Goal: Task Accomplishment & Management: Use online tool/utility

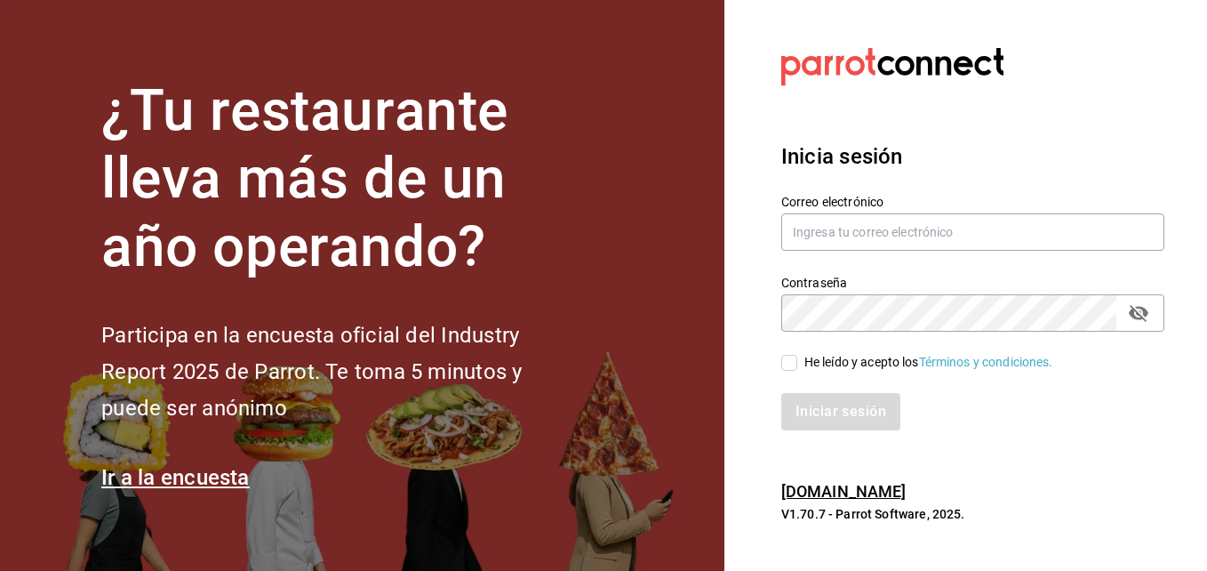
click at [777, 363] on div "He leído y acepto los Términos y condiciones." at bounding box center [962, 352] width 404 height 41
click at [788, 364] on input "He leído y acepto los Términos y condiciones." at bounding box center [789, 363] width 16 height 16
checkbox input "true"
type input "[EMAIL_ADDRESS][DOMAIN_NAME]"
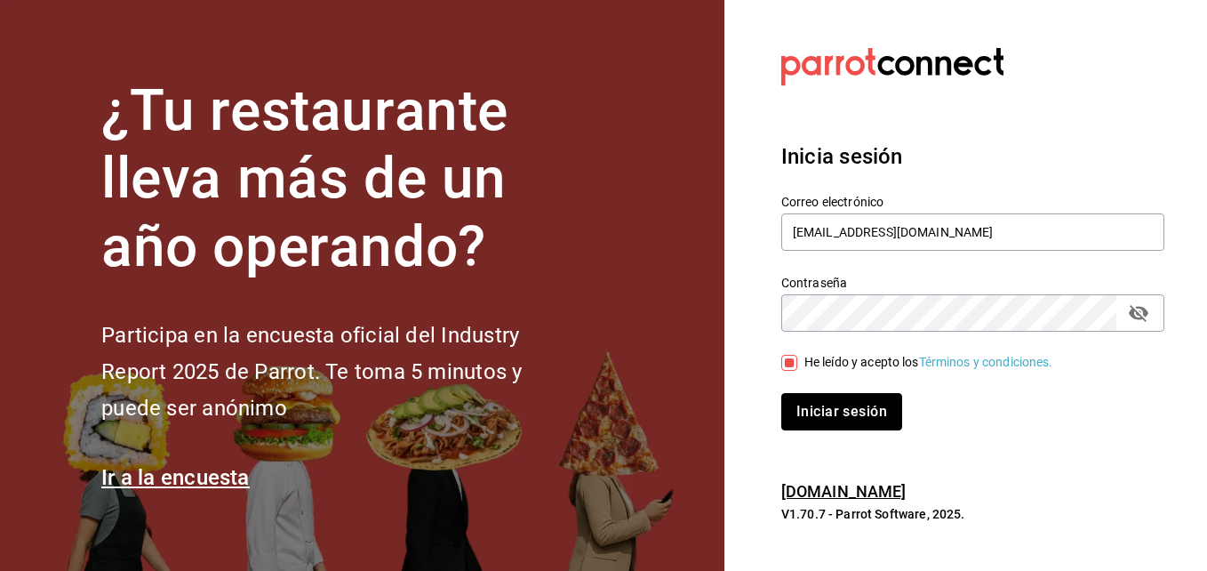
click at [808, 404] on button "Iniciar sesión" at bounding box center [841, 411] width 121 height 37
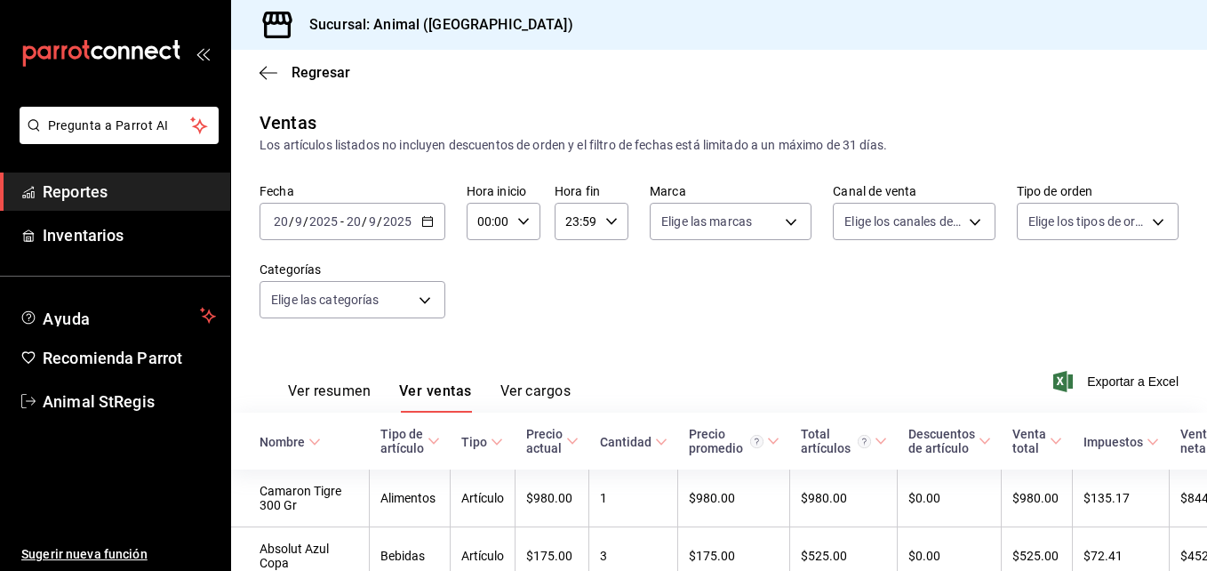
click at [425, 229] on div "2025-09-20 20 / 9 / 2025 - 2025-09-20 20 / 9 / 2025" at bounding box center [353, 221] width 186 height 37
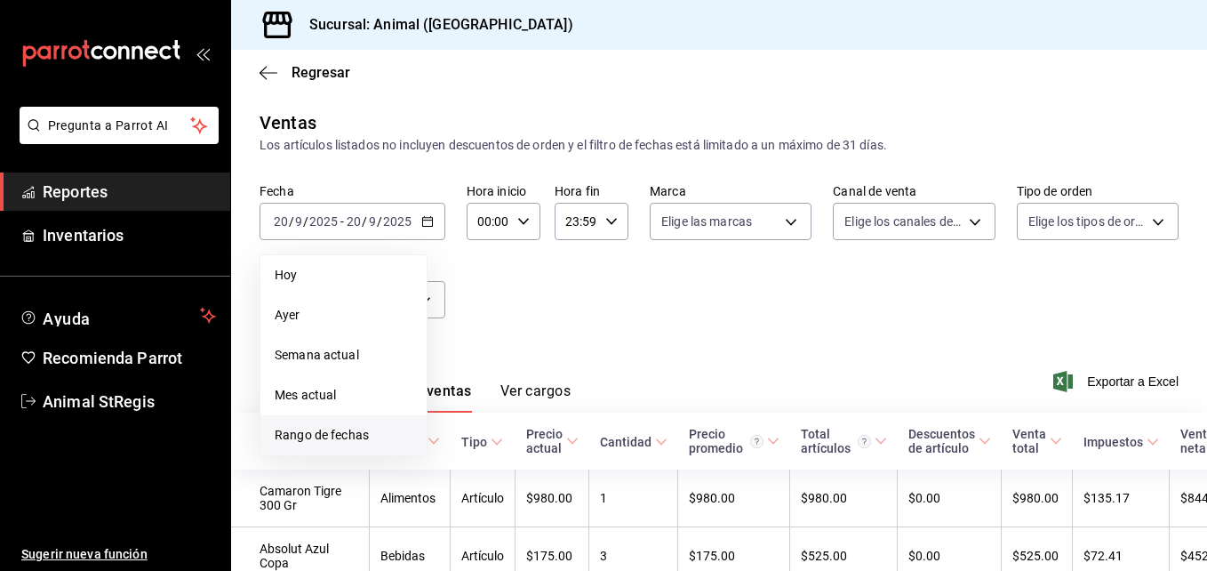
click at [354, 426] on span "Rango de fechas" at bounding box center [344, 435] width 138 height 19
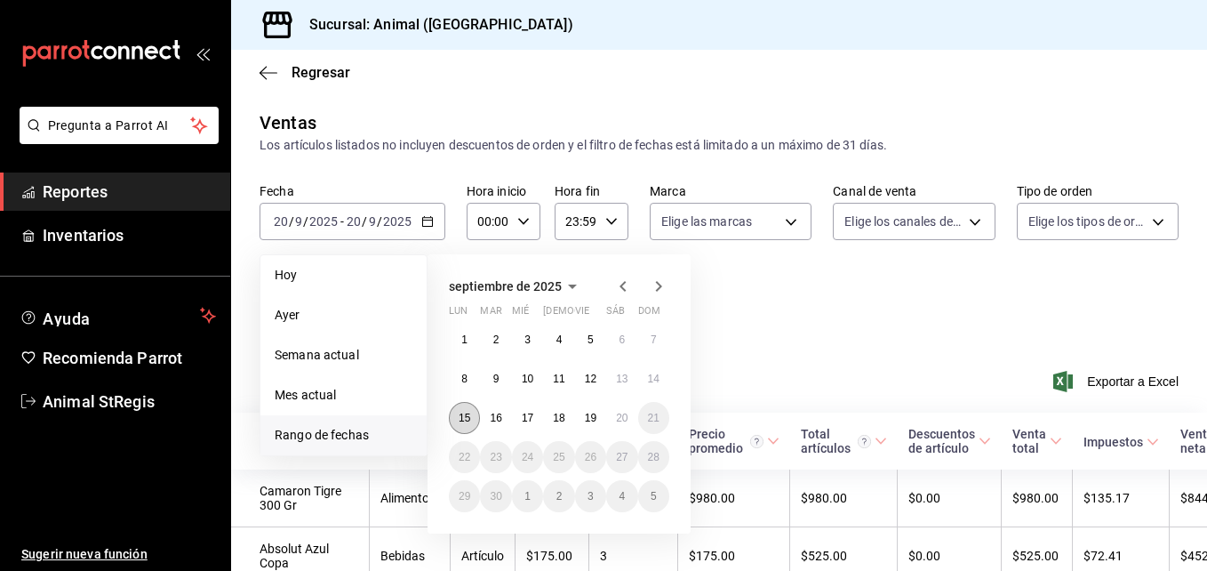
click at [462, 417] on abbr "15" at bounding box center [465, 418] width 12 height 12
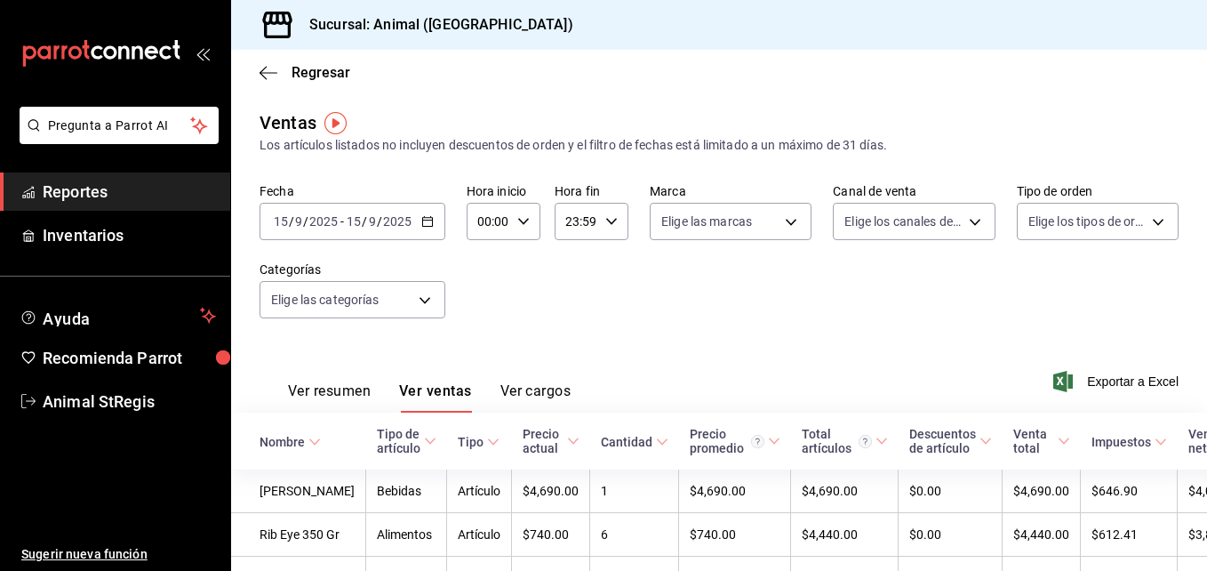
click at [423, 227] on \(Stroke\) "button" at bounding box center [427, 222] width 11 height 10
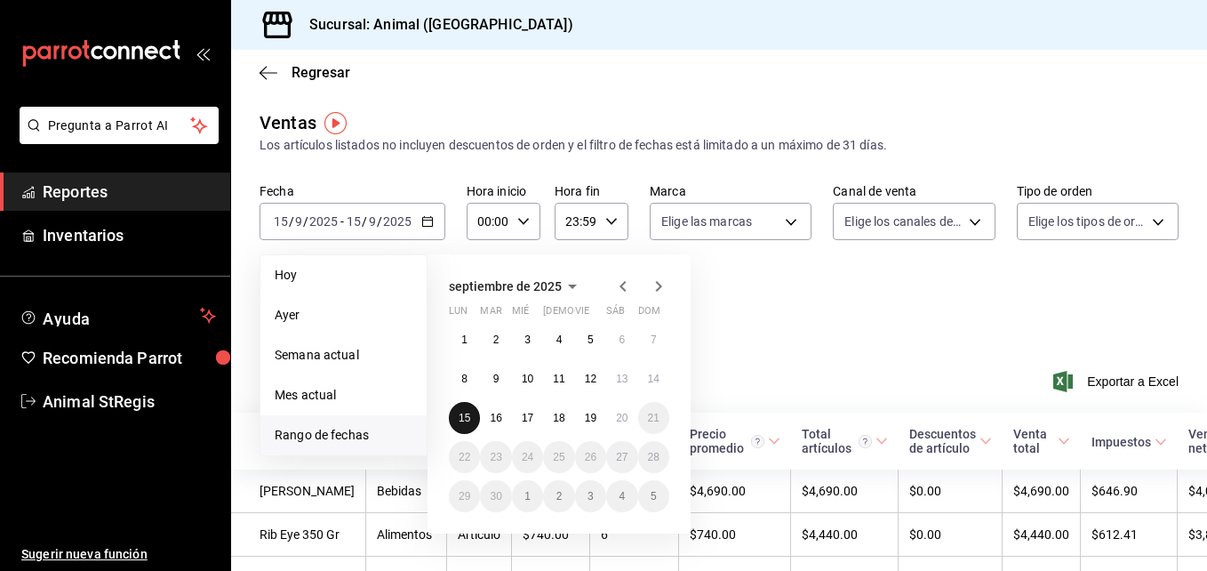
click at [458, 406] on button "15" at bounding box center [464, 418] width 31 height 32
click at [617, 416] on abbr "20" at bounding box center [622, 418] width 12 height 12
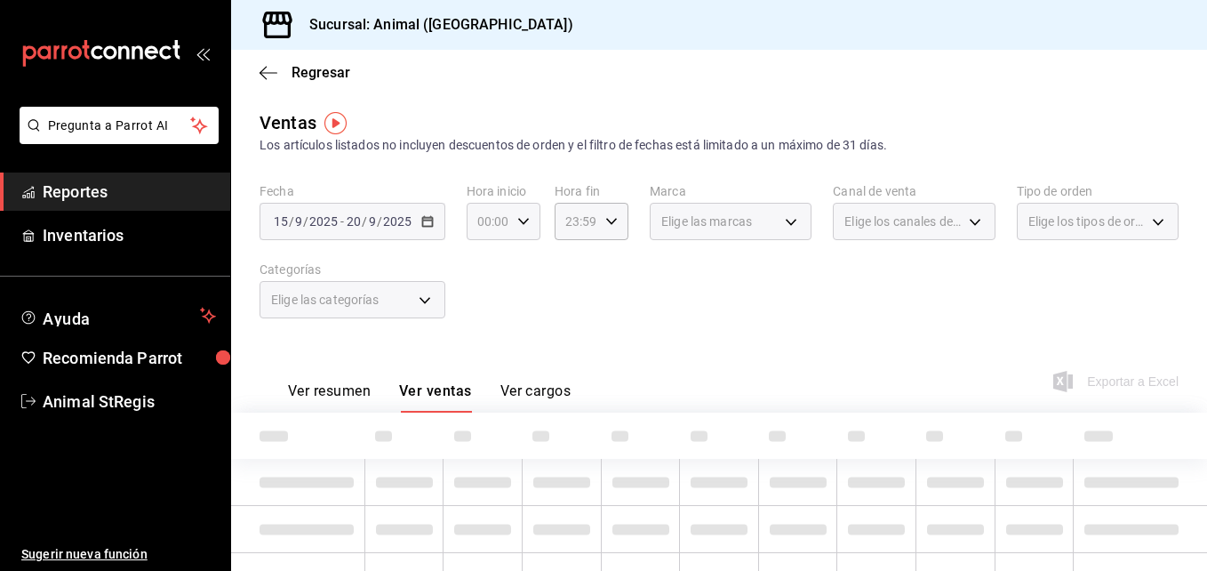
click at [531, 227] on div "00:00 Hora inicio" at bounding box center [504, 221] width 74 height 37
click at [531, 227] on div at bounding box center [603, 285] width 1207 height 571
click at [531, 227] on div "00:00 Hora inicio" at bounding box center [504, 221] width 74 height 37
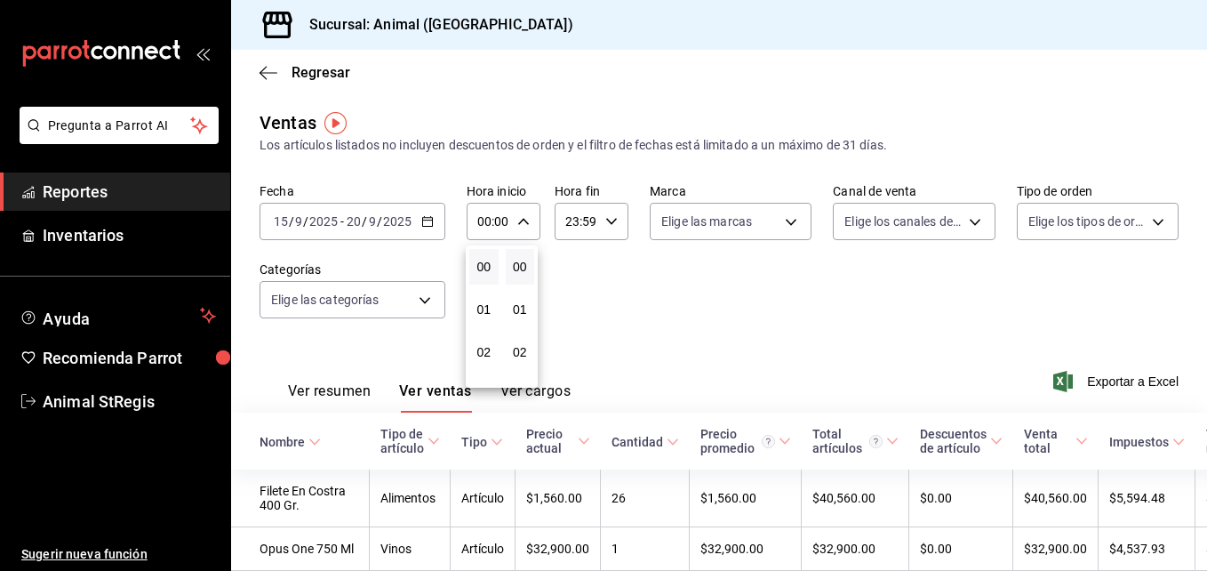
click at [483, 283] on button "00" at bounding box center [483, 267] width 29 height 36
click at [483, 283] on button "05" at bounding box center [483, 267] width 29 height 36
type input "05:00"
click at [612, 225] on div at bounding box center [603, 285] width 1207 height 571
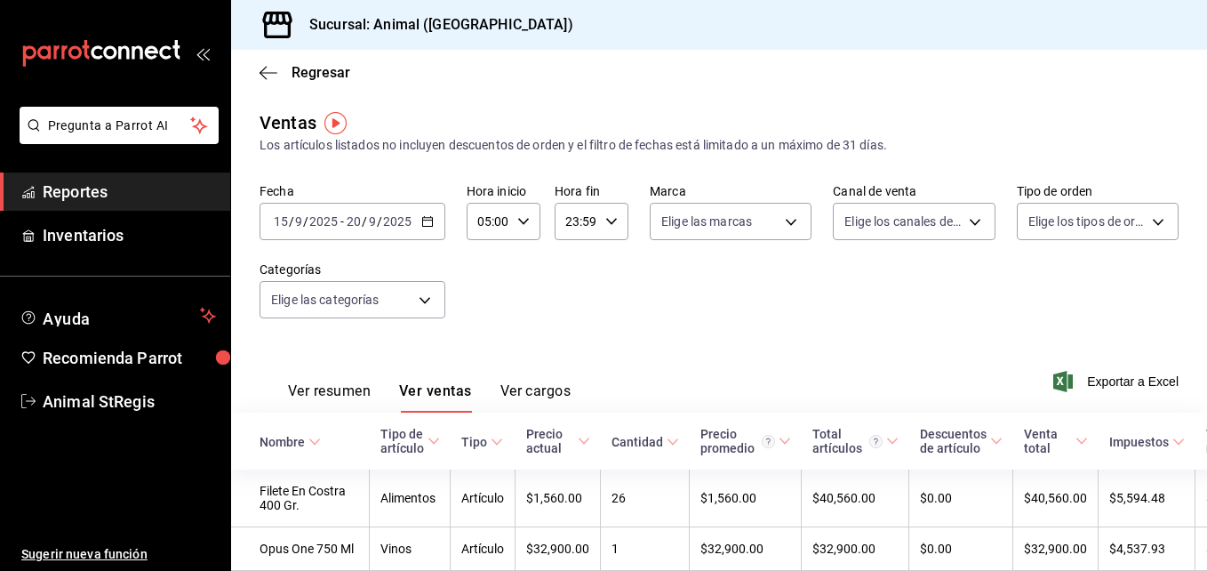
click at [612, 225] on icon "button" at bounding box center [611, 221] width 12 height 12
click at [565, 289] on button "21" at bounding box center [569, 281] width 29 height 36
type input "21:59"
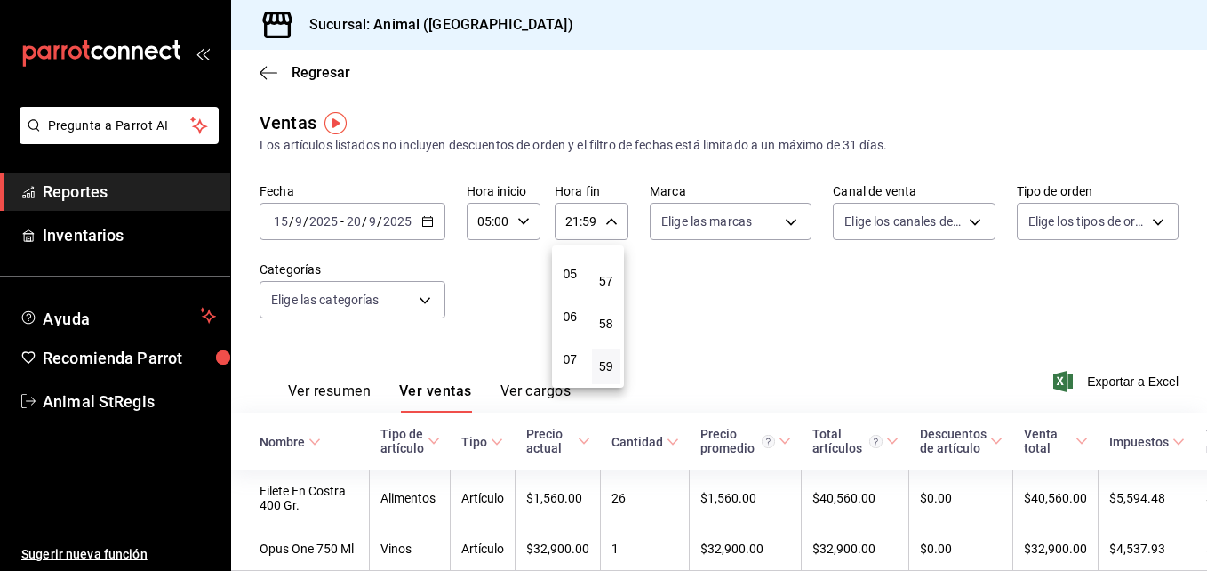
click at [565, 289] on button "05" at bounding box center [569, 274] width 29 height 36
type input "05:59"
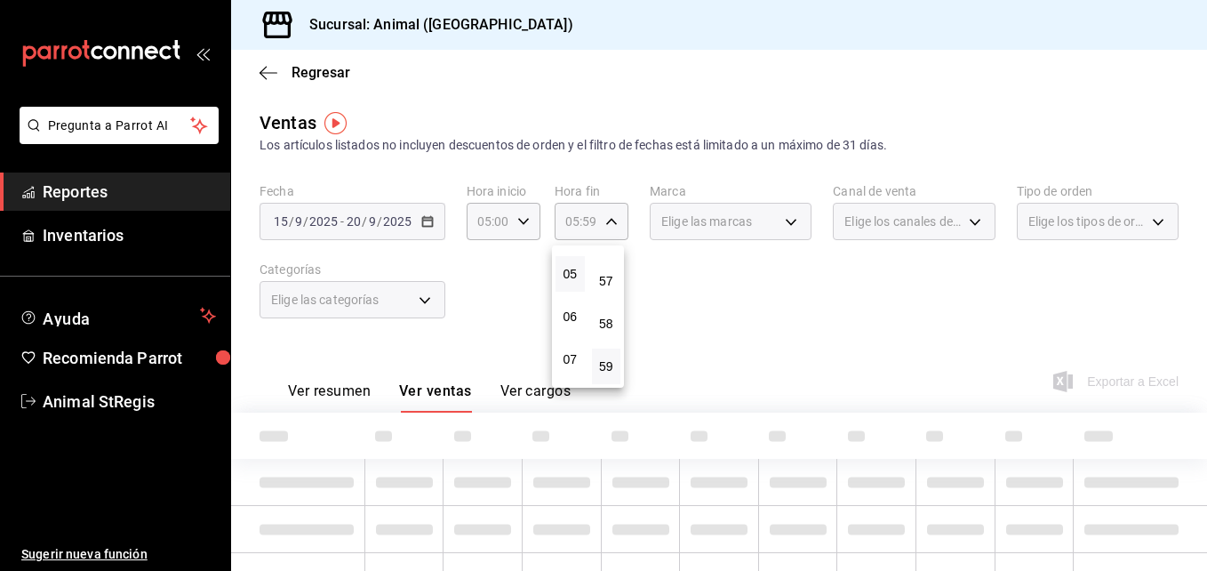
click at [753, 302] on div at bounding box center [603, 285] width 1207 height 571
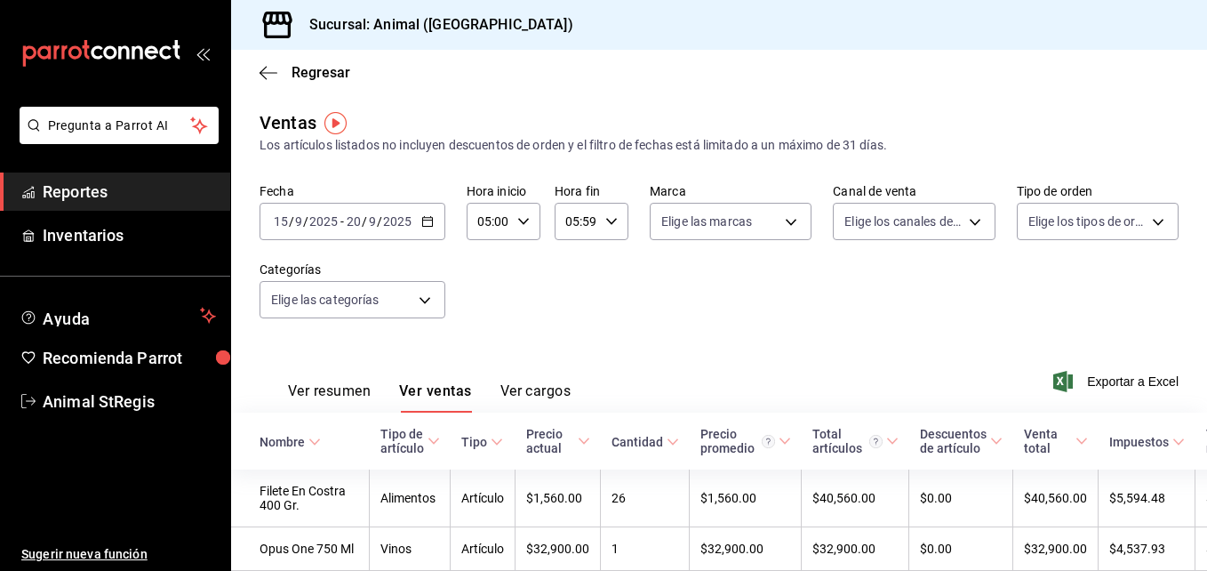
click at [760, 240] on div "Fecha 2025-09-15 15 / 9 / 2025 - 2025-09-20 20 / 9 / 2025 Hora inicio 05:00 Hor…" at bounding box center [719, 261] width 919 height 156
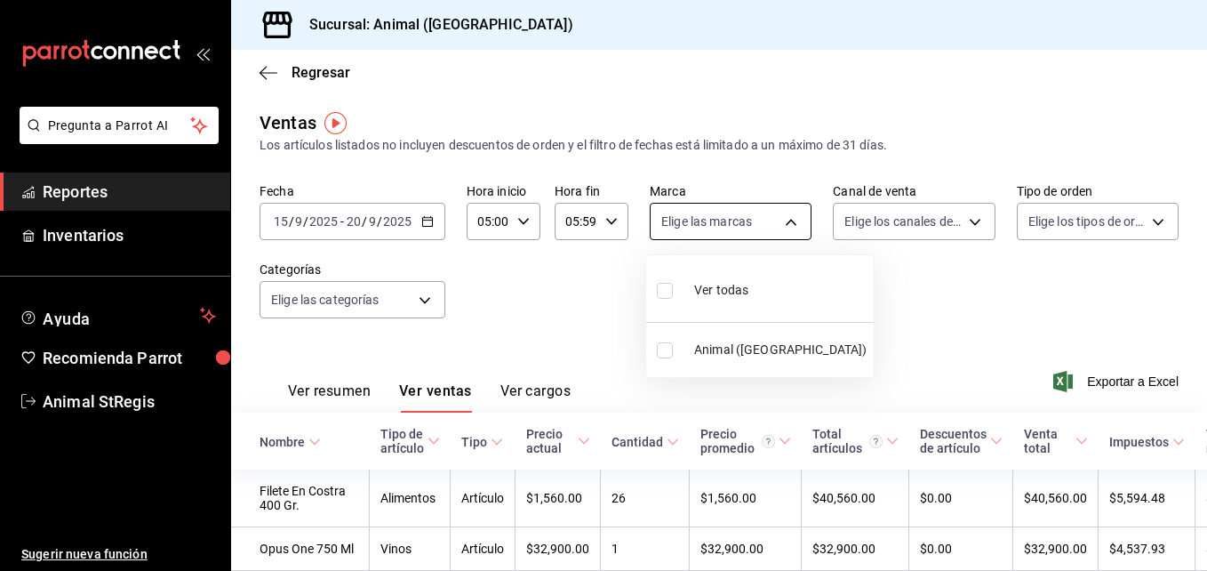
click at [769, 227] on body "Pregunta a Parrot AI Reportes Inventarios Ayuda Recomienda Parrot Animal StRegi…" at bounding box center [603, 285] width 1207 height 571
click at [722, 284] on span "Ver todas" at bounding box center [721, 290] width 54 height 19
type input "3f39fcdc-c8c4-4fff-883a-47b345d9391c"
checkbox input "true"
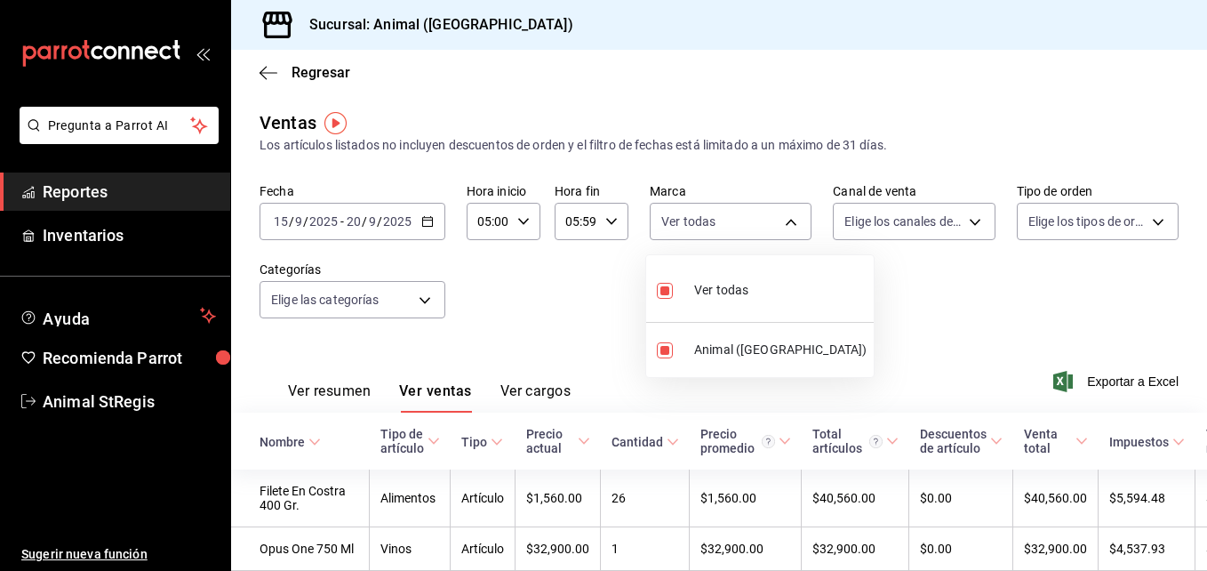
click at [908, 226] on div at bounding box center [603, 285] width 1207 height 571
click at [908, 226] on body "Pregunta a Parrot AI Reportes Inventarios Ayuda Recomienda Parrot Animal StRegi…" at bounding box center [603, 285] width 1207 height 571
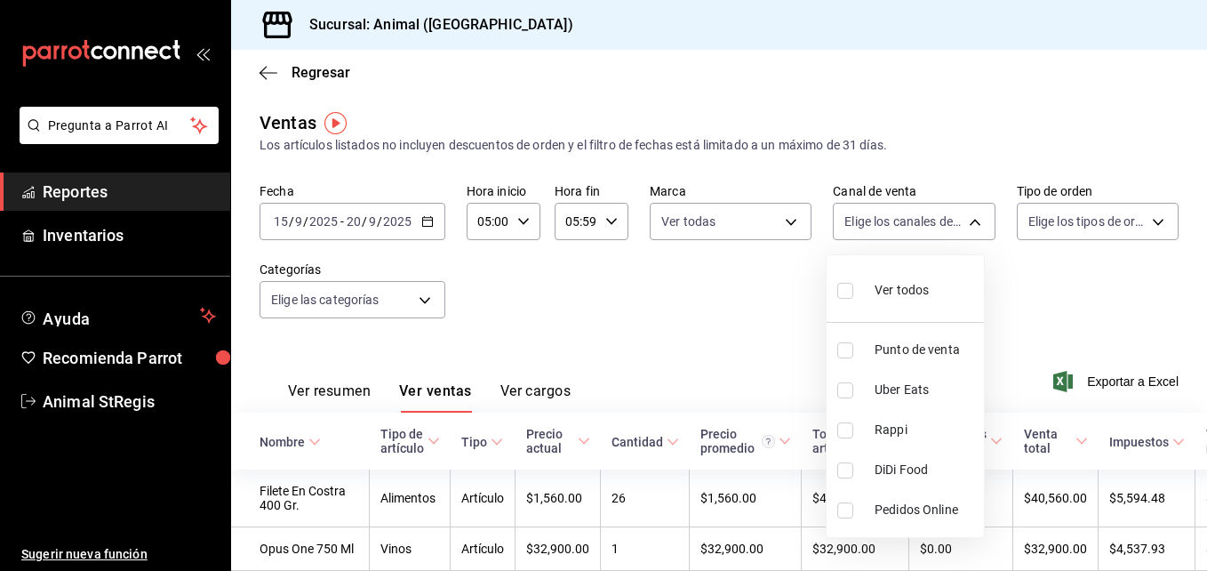
click at [896, 293] on span "Ver todos" at bounding box center [902, 290] width 54 height 19
type input "PARROT,UBER_EATS,RAPPI,DIDI_FOOD,ONLINE"
checkbox input "true"
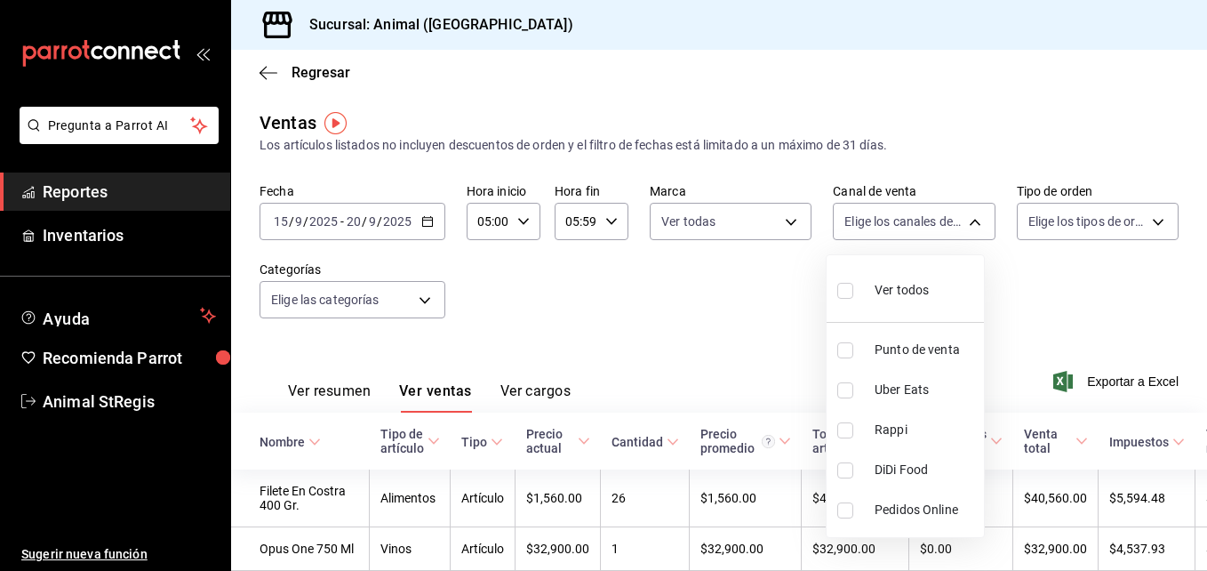
checkbox input "true"
click at [1067, 229] on div at bounding box center [603, 285] width 1207 height 571
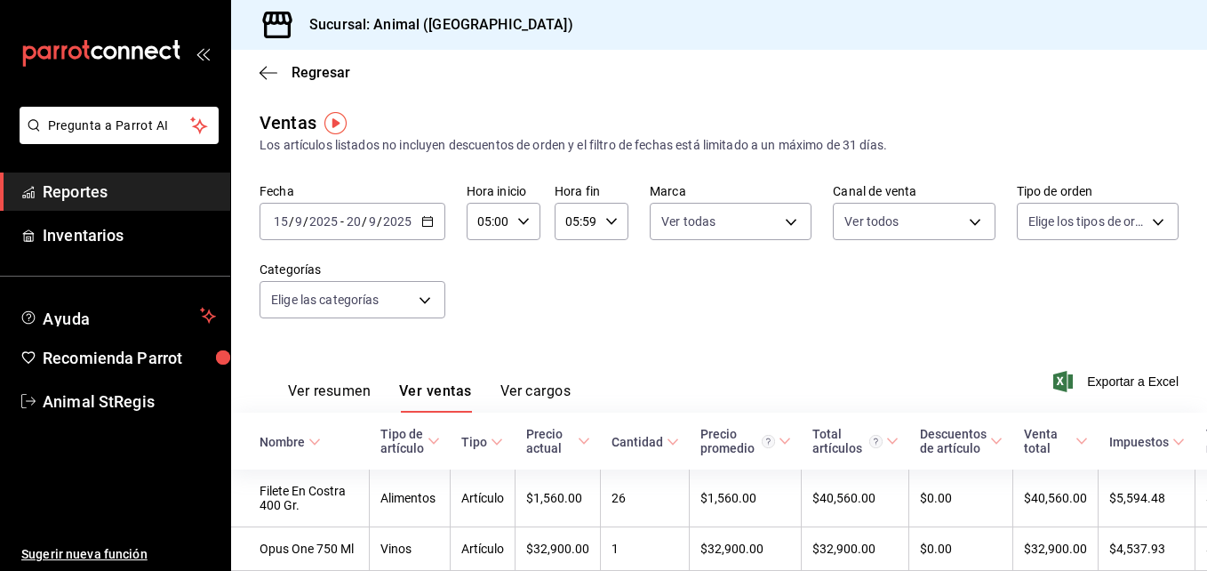
click at [1067, 229] on body "Pregunta a Parrot AI Reportes Inventarios Ayuda Recomienda Parrot Animal StRegi…" at bounding box center [603, 285] width 1207 height 571
click at [1067, 300] on div "Ver todos" at bounding box center [1064, 288] width 92 height 38
type input "3f245141-8cb2-4099-bf0f-bc16ed99609a,be50bec9-a7ef-41cc-9154-7015b9ad380c,EXTER…"
checkbox input "true"
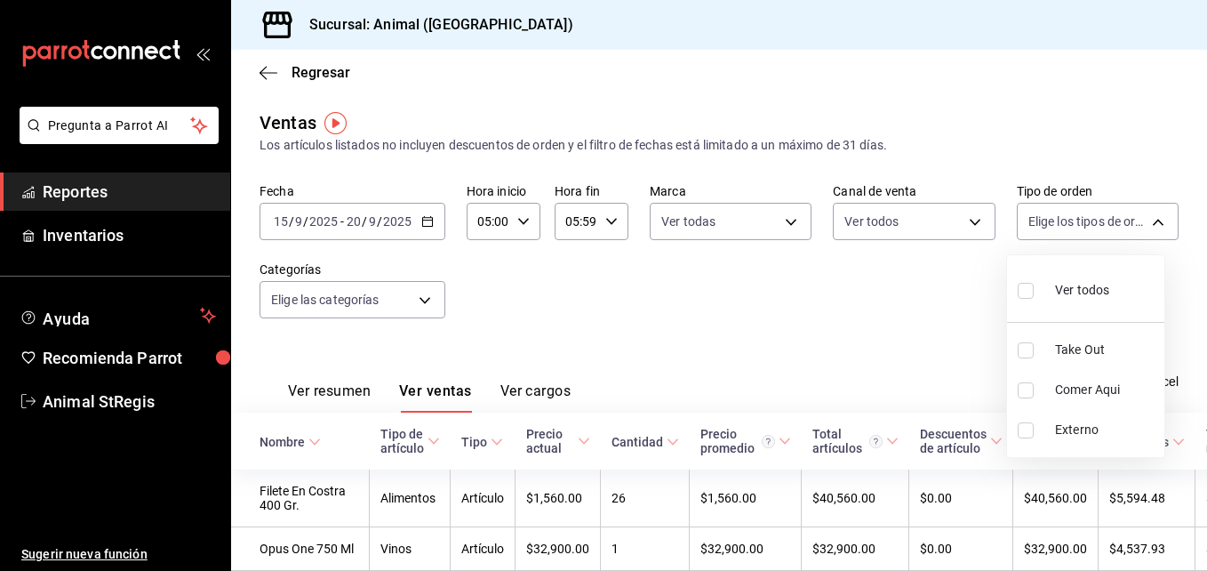
checkbox input "true"
click at [437, 305] on div at bounding box center [603, 285] width 1207 height 571
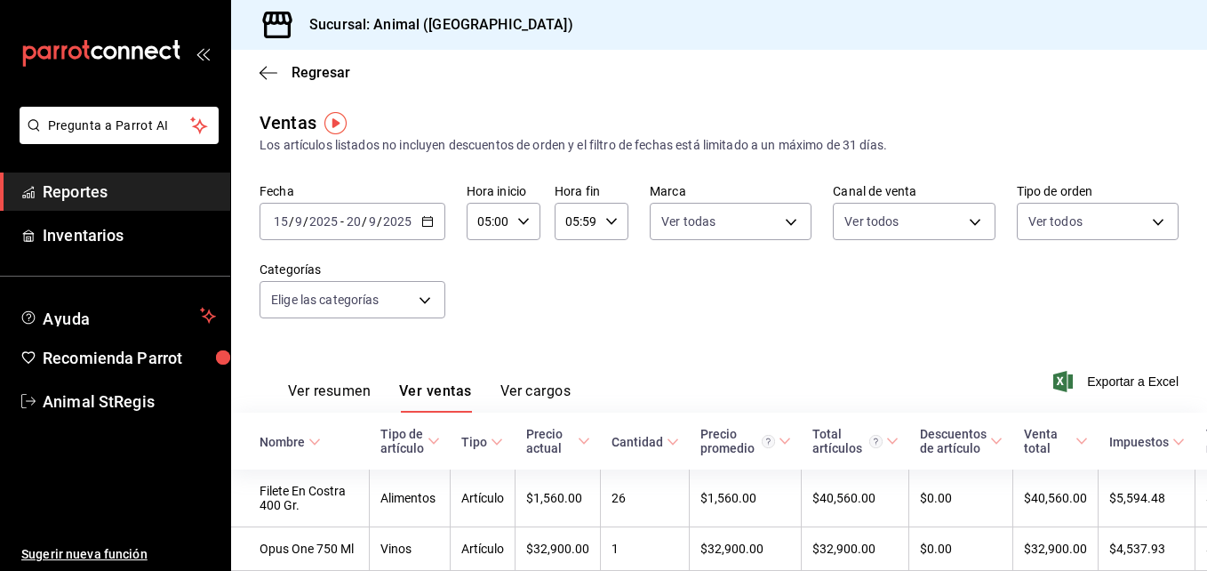
click at [437, 305] on body "Pregunta a Parrot AI Reportes Inventarios Ayuda Recomienda Parrot Animal StRegi…" at bounding box center [603, 285] width 1207 height 571
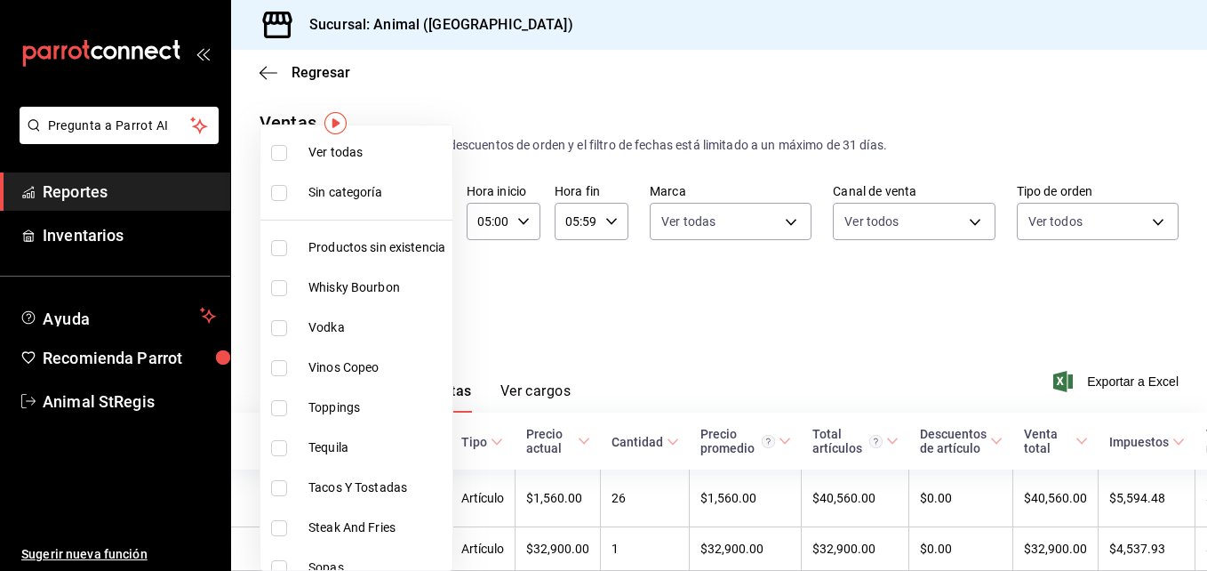
click at [364, 151] on span "Ver todas" at bounding box center [376, 152] width 137 height 19
type input "ab590da7-d0c4-47a8-ac4f-44aecaaca930,928f1d8c-49b4-4cad-a5c8-35f7885dcb7c,2440b…"
checkbox input "true"
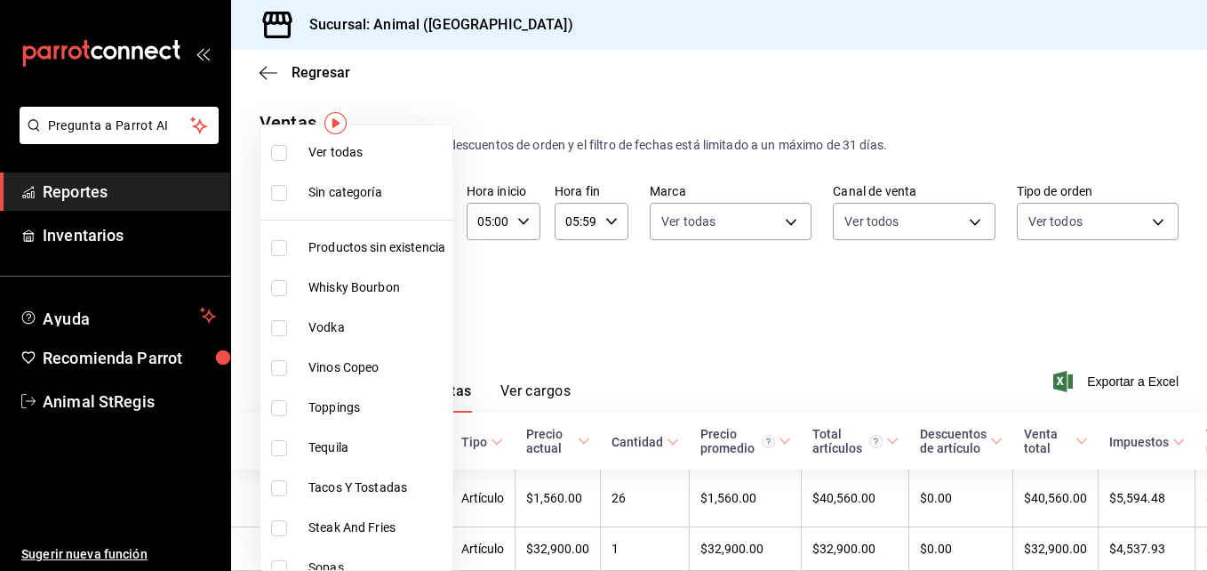
checkbox input "true"
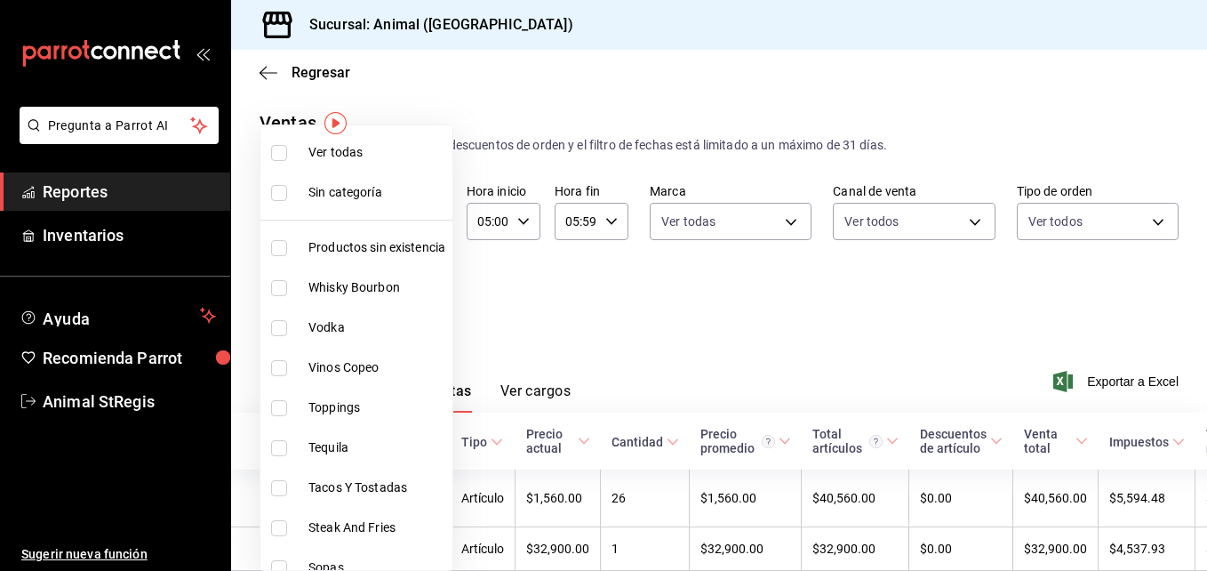
checkbox input "true"
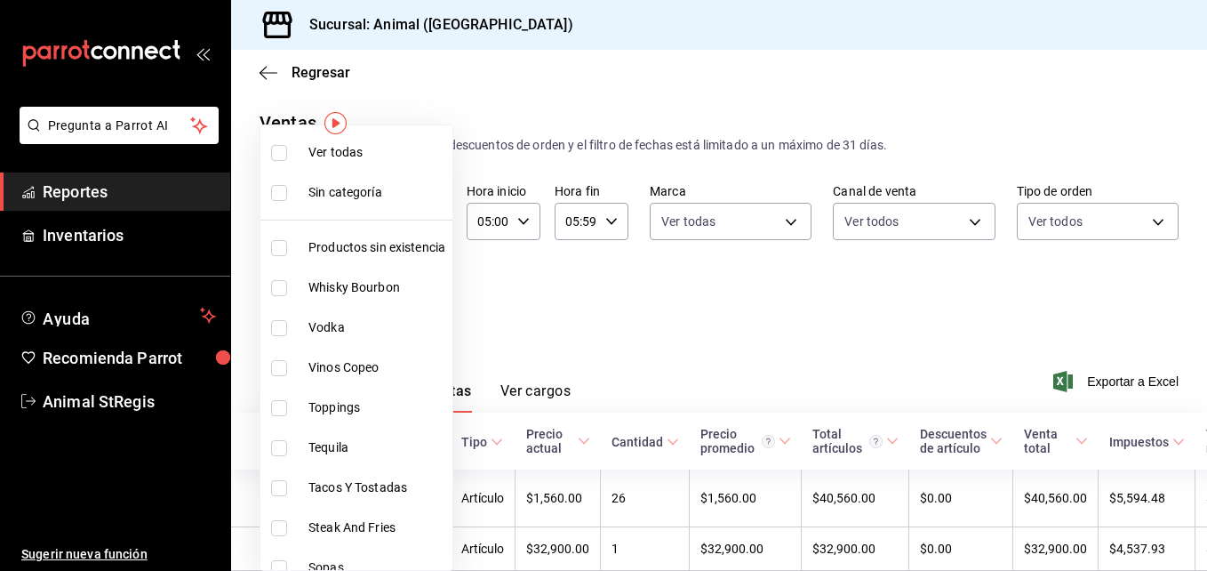
checkbox input "true"
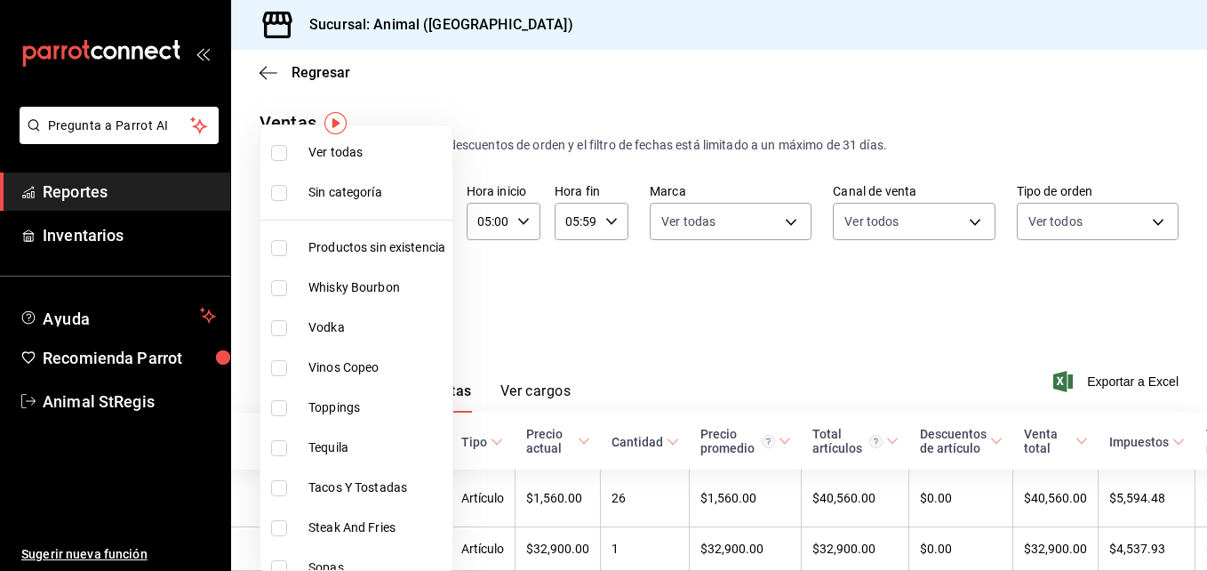
checkbox input "true"
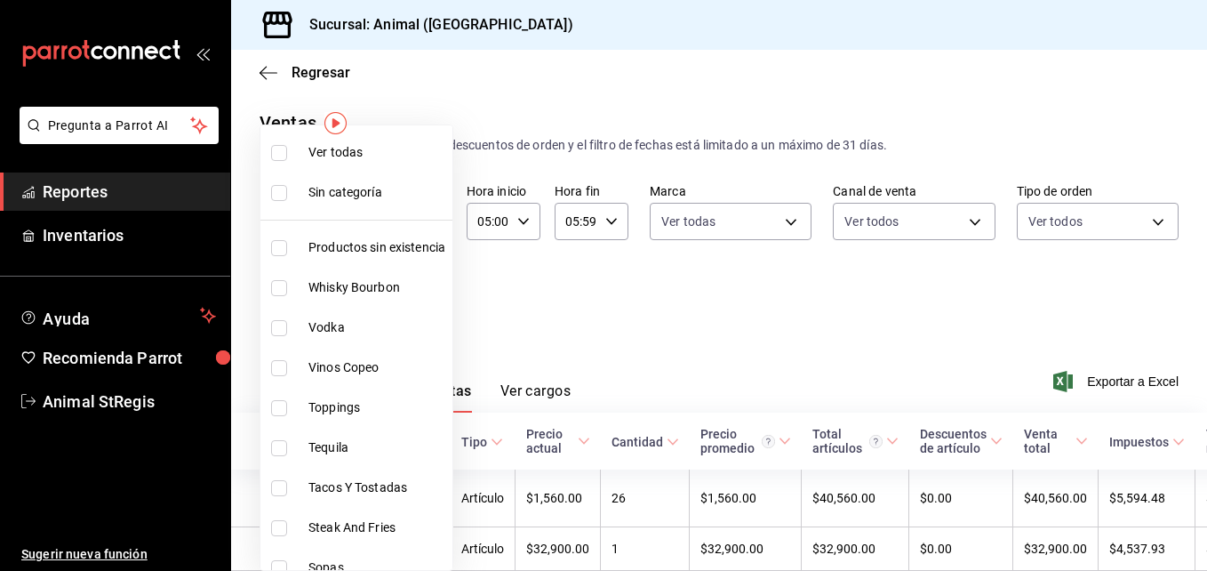
checkbox input "true"
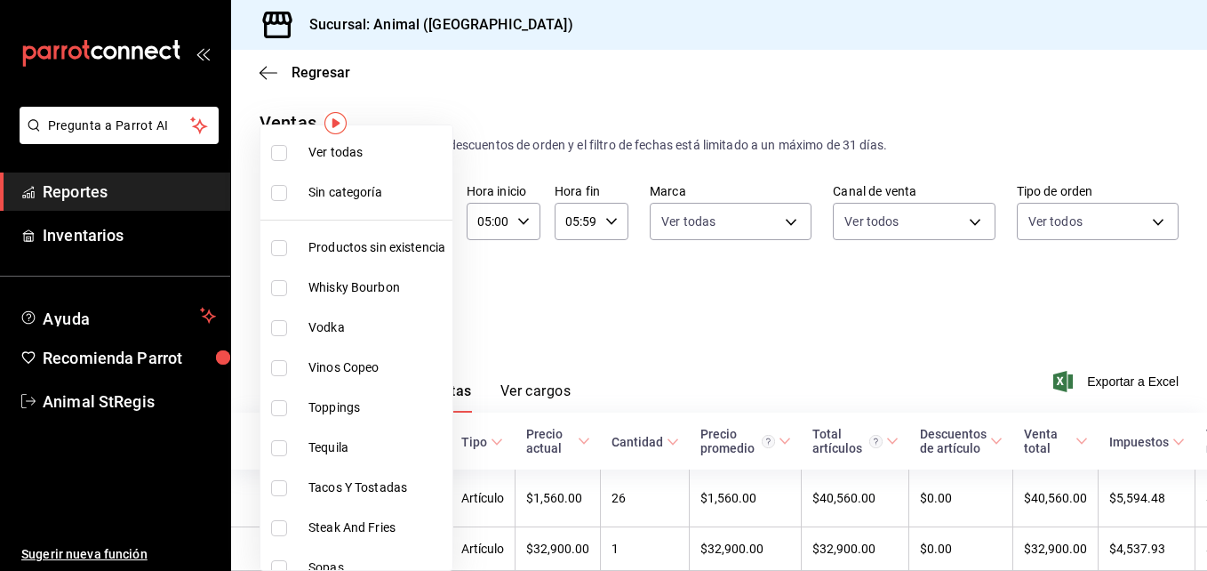
checkbox input "true"
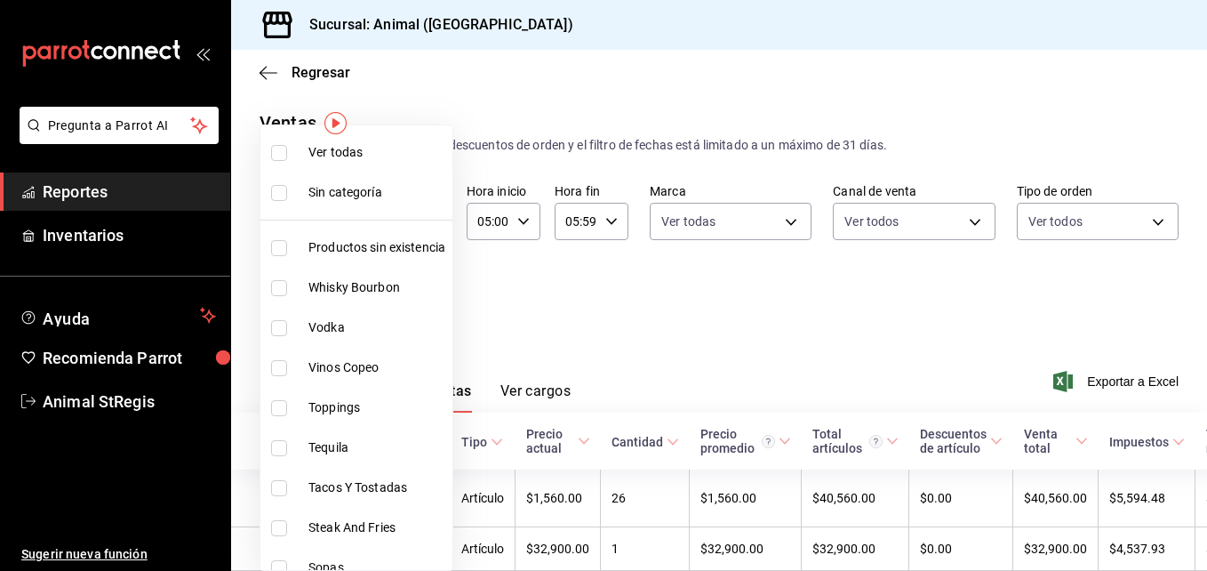
checkbox input "true"
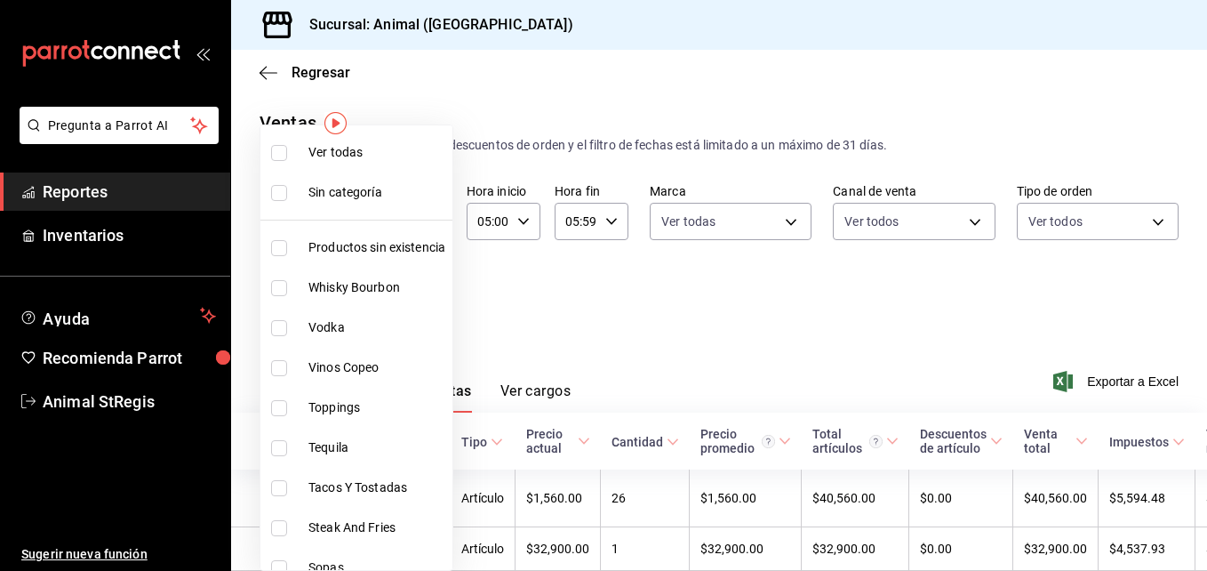
checkbox input "true"
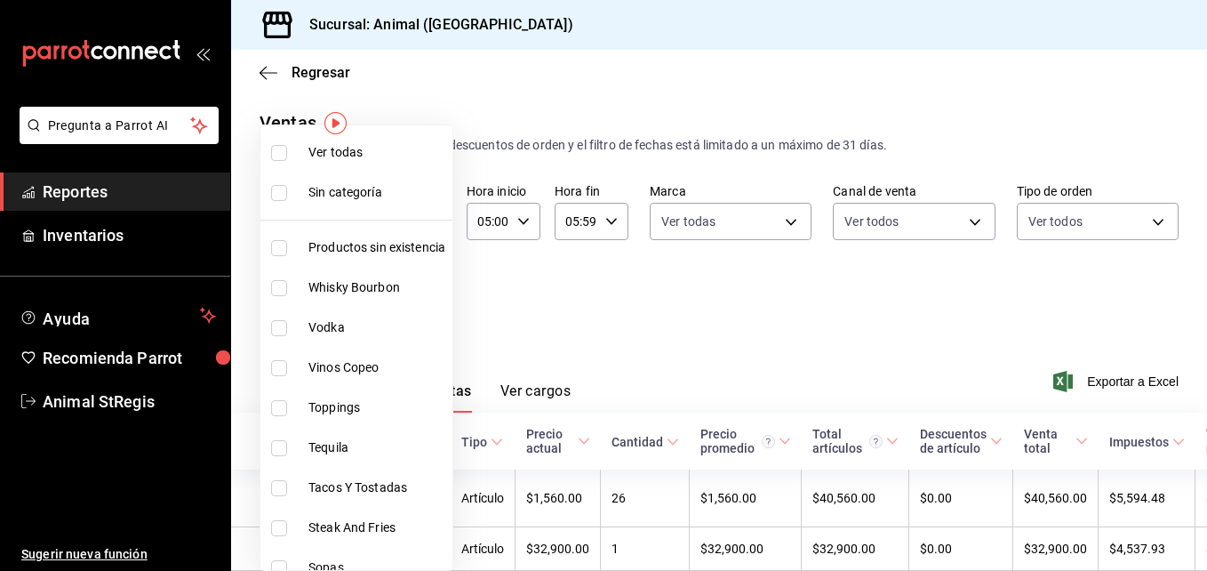
checkbox input "true"
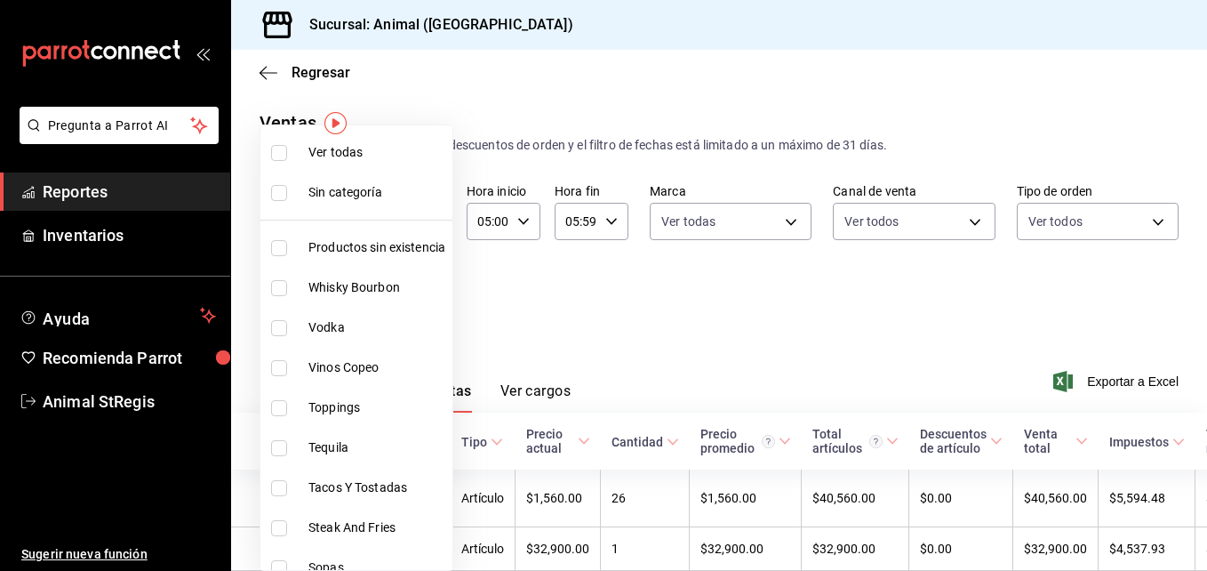
checkbox input "true"
click at [601, 273] on div at bounding box center [603, 285] width 1207 height 571
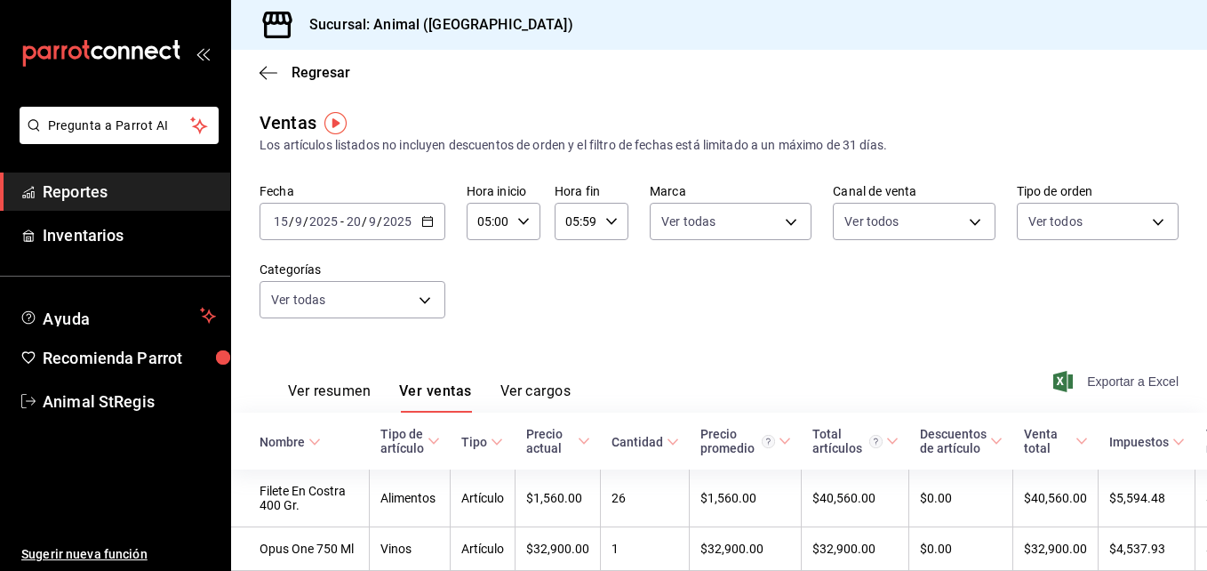
click at [1053, 386] on icon "button" at bounding box center [1063, 381] width 20 height 21
